Goal: Task Accomplishment & Management: Manage account settings

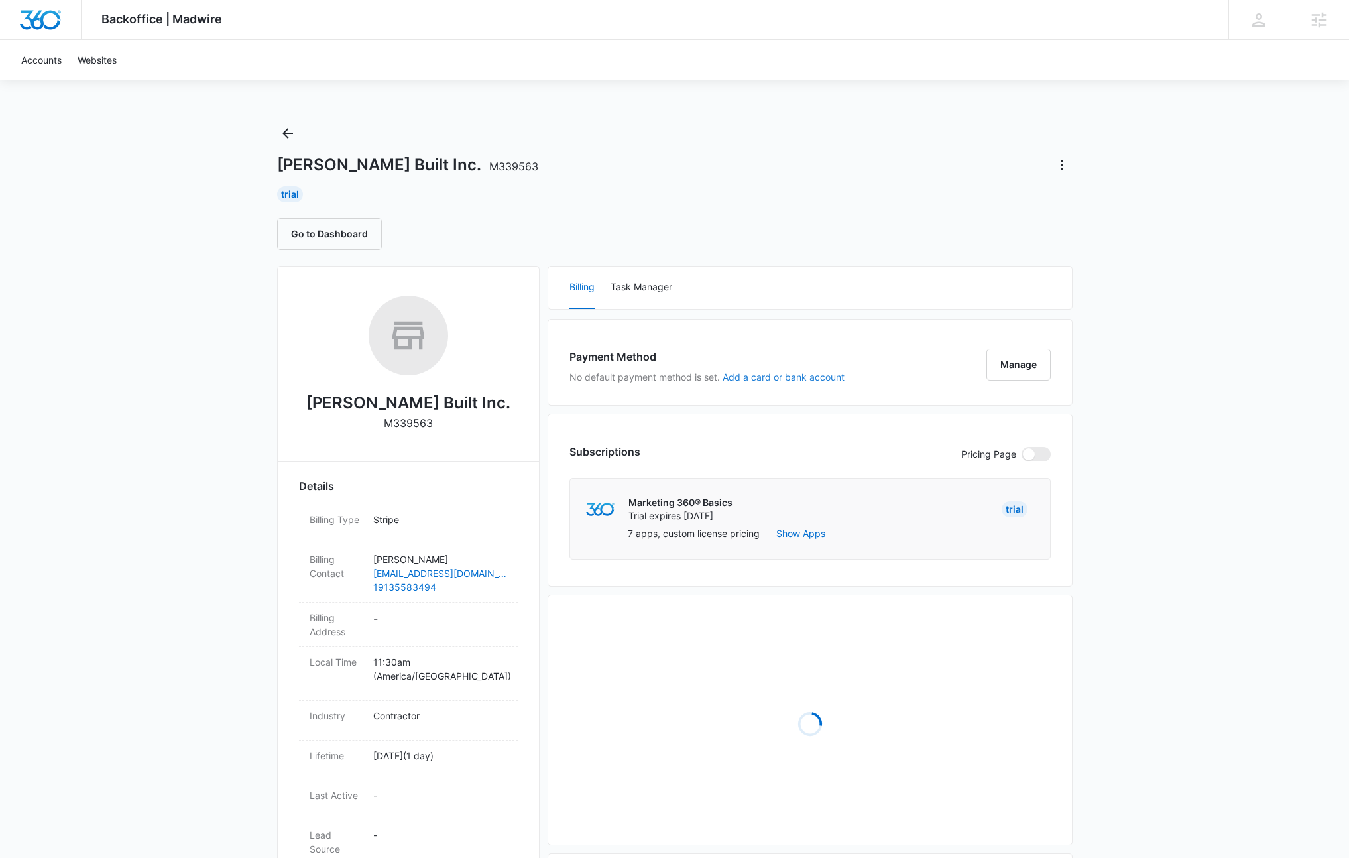
click at [746, 377] on button "Add a card or bank account" at bounding box center [784, 377] width 122 height 9
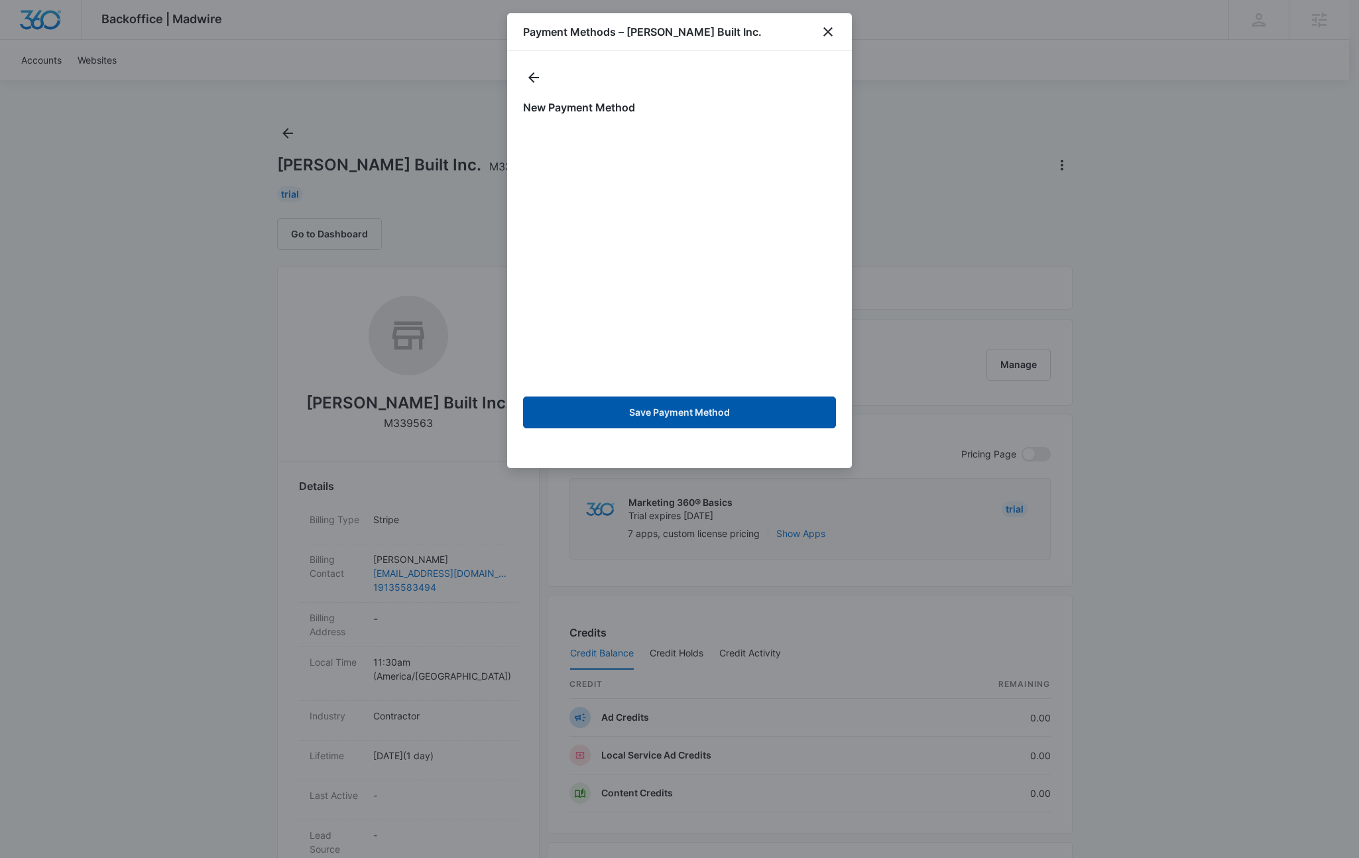
click at [637, 412] on button "Save Payment Method" at bounding box center [679, 413] width 313 height 32
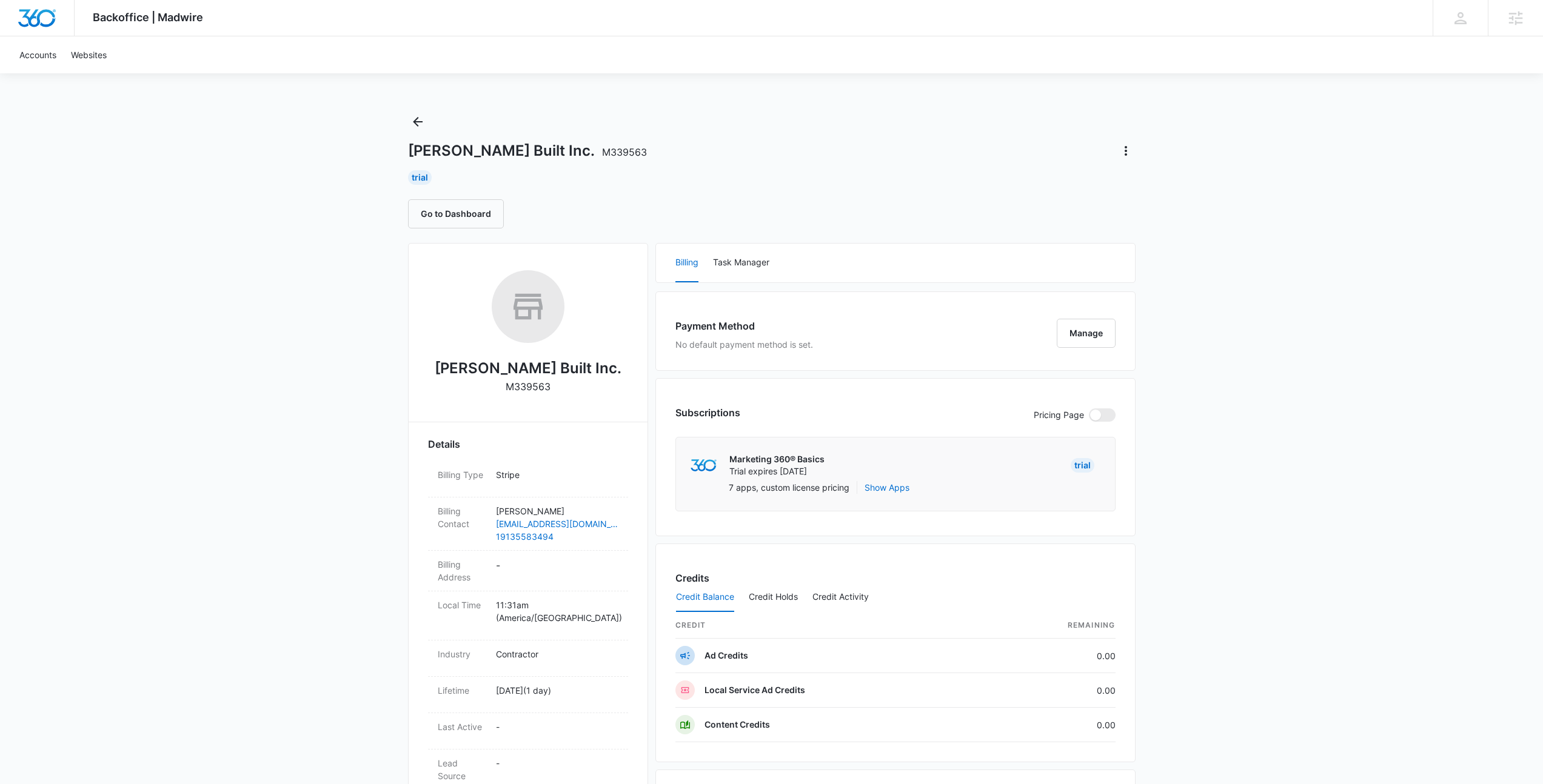
click at [328, 114] on div "Backoffice | Madwire Apps Settings KL Kyle Lewis kyle.lewis@marketing360.com My…" at bounding box center [772, 592] width 1543 height 1185
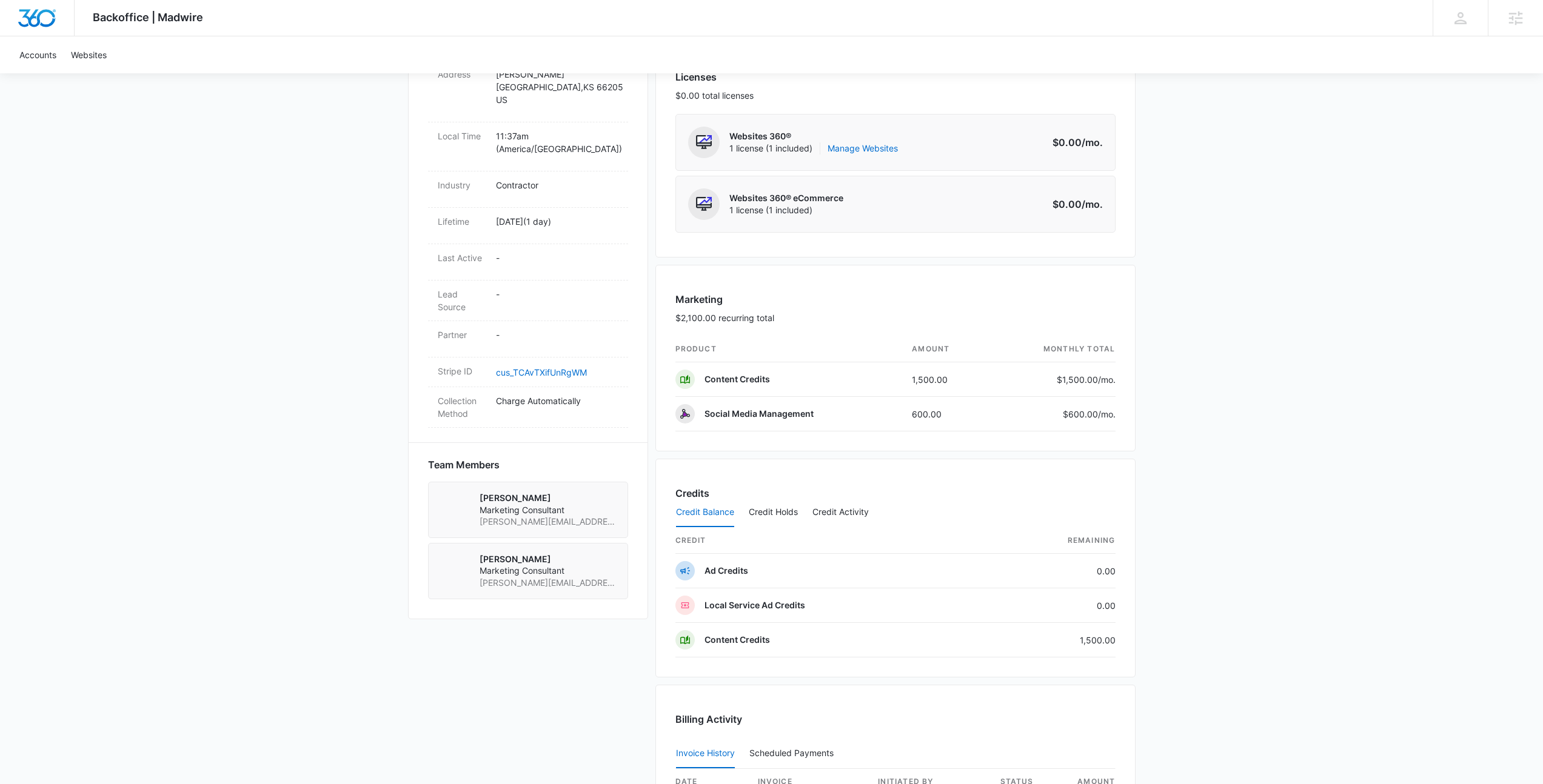
scroll to position [343, 0]
